Goal: Navigation & Orientation: Find specific page/section

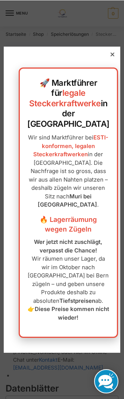
scroll to position [0, 5]
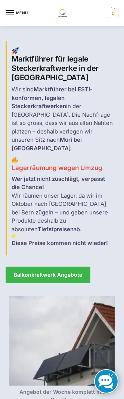
scroll to position [0, 4]
